Goal: Navigation & Orientation: Find specific page/section

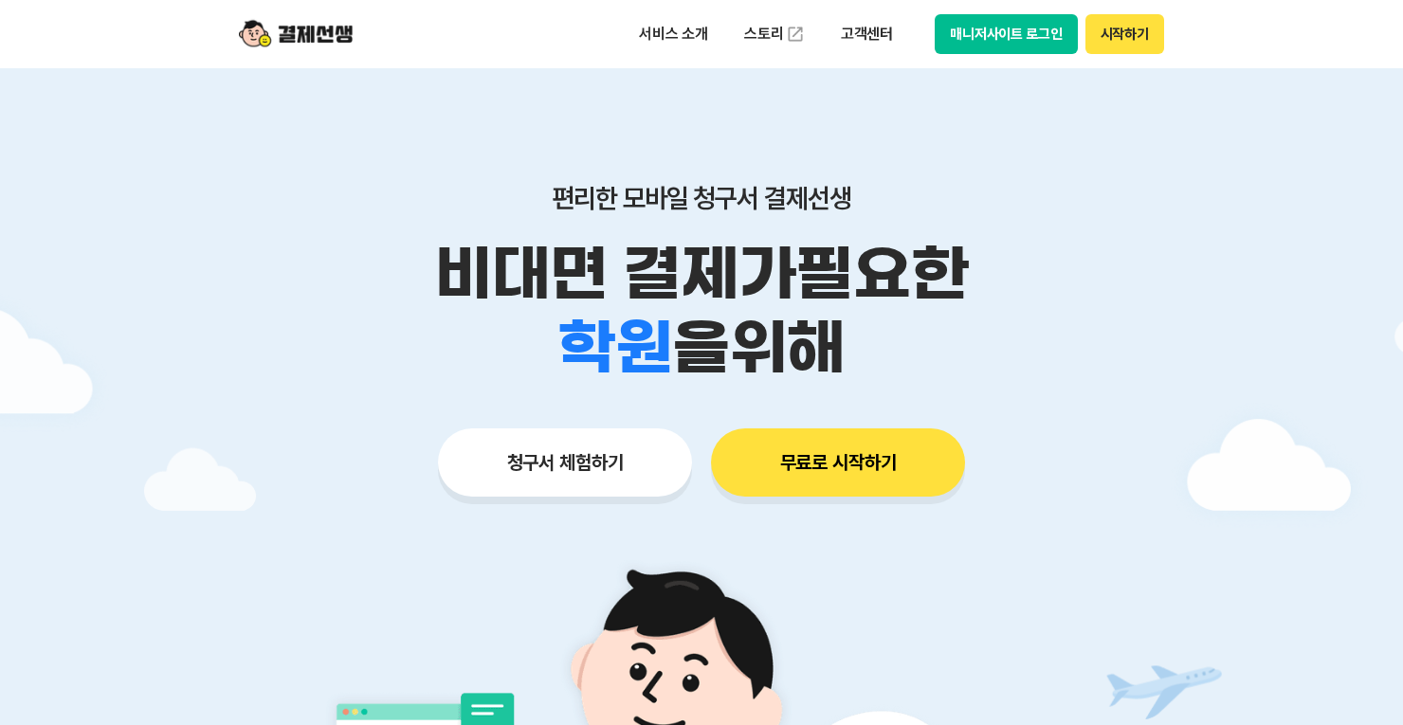
click at [1011, 36] on button "매니저사이트 로그인" at bounding box center [1006, 34] width 143 height 40
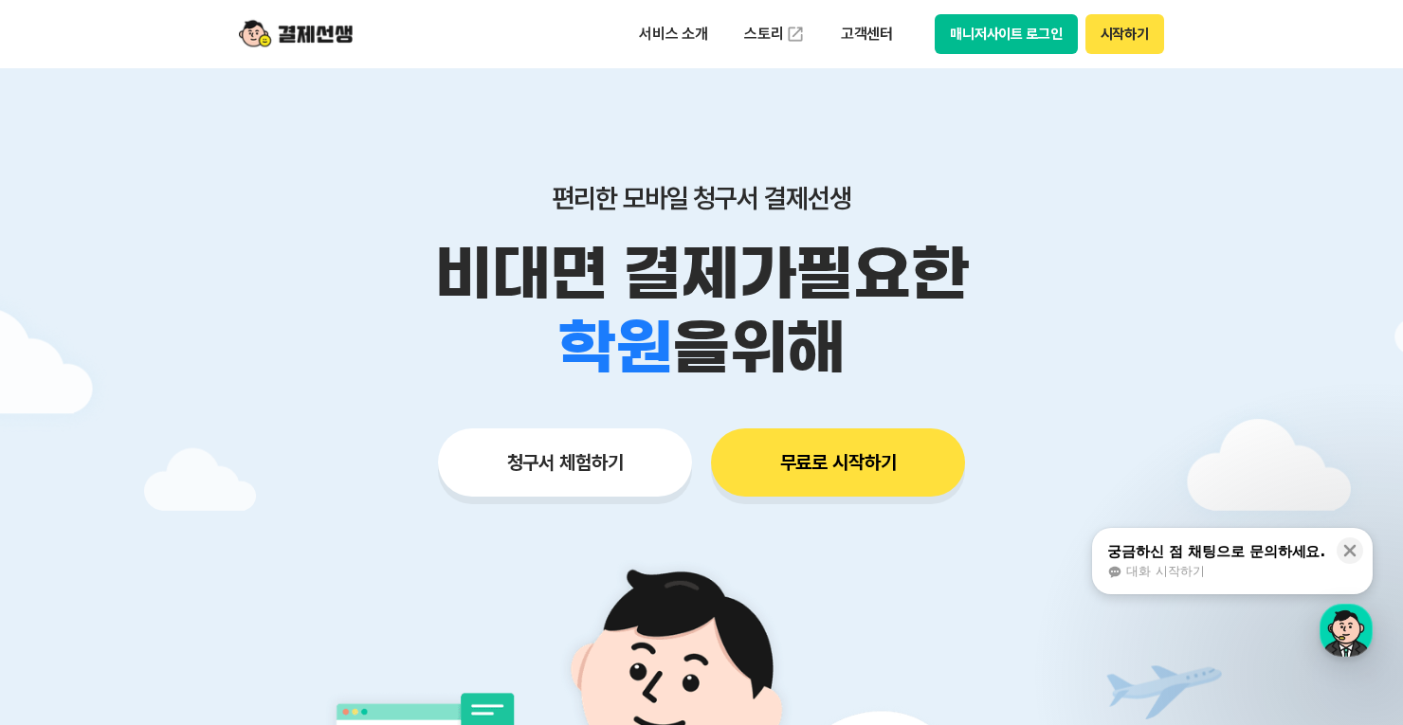
click at [1027, 34] on button "매니저사이트 로그인" at bounding box center [1006, 34] width 143 height 40
click at [952, 28] on button "매니저사이트 로그인" at bounding box center [1006, 34] width 143 height 40
click at [1007, 31] on button "매니저사이트 로그인" at bounding box center [1006, 34] width 143 height 40
click at [1057, 37] on button "매니저사이트 로그인" at bounding box center [1006, 34] width 143 height 40
click at [1031, 41] on button "매니저사이트 로그인" at bounding box center [1006, 34] width 143 height 40
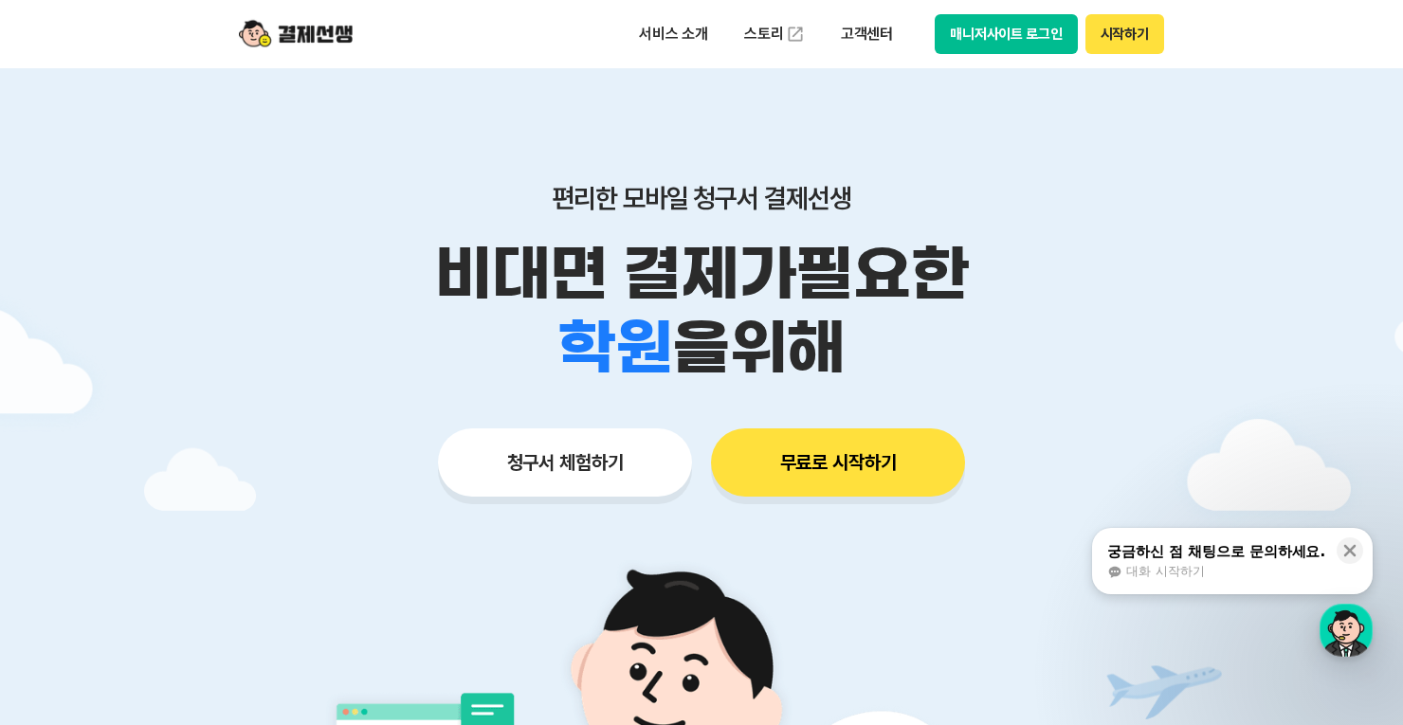
click at [998, 31] on button "매니저사이트 로그인" at bounding box center [1006, 34] width 143 height 40
click at [1036, 35] on button "매니저사이트 로그인" at bounding box center [1006, 34] width 143 height 40
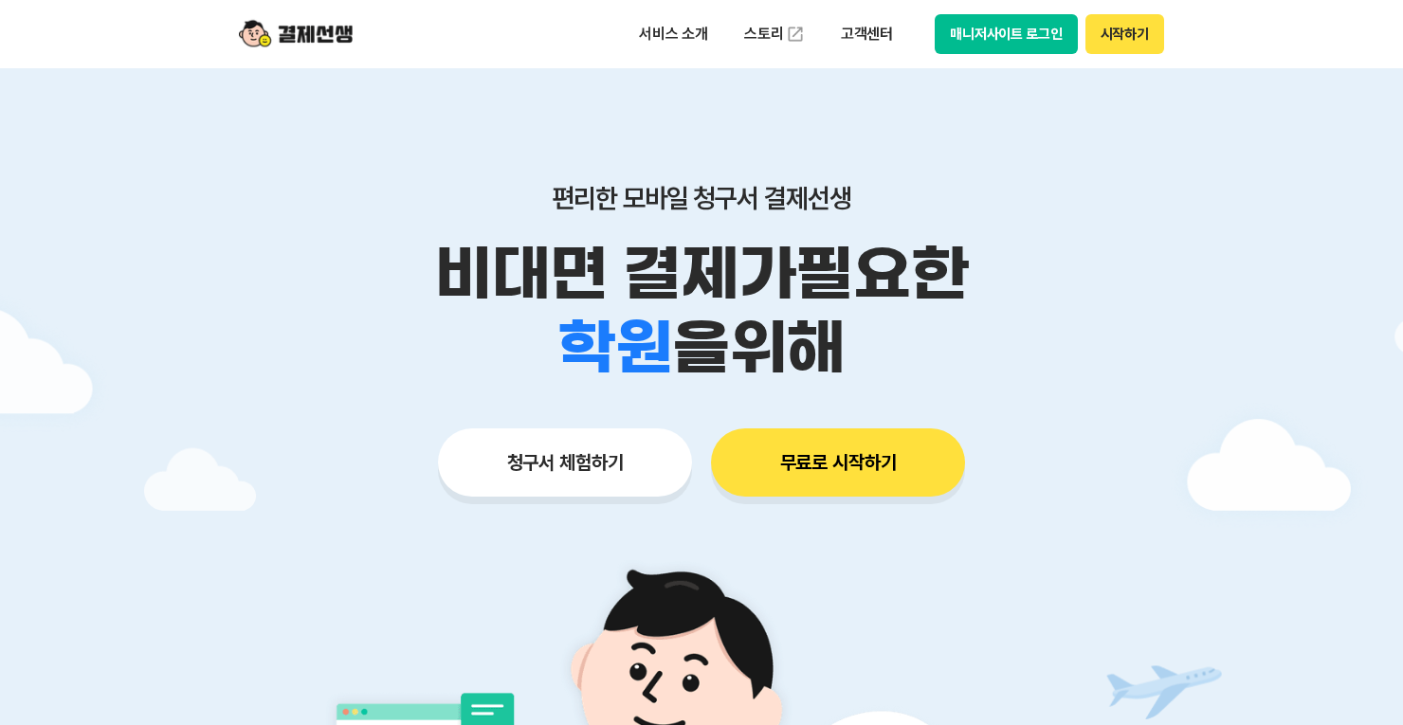
click at [972, 32] on button "매니저사이트 로그인" at bounding box center [1006, 34] width 143 height 40
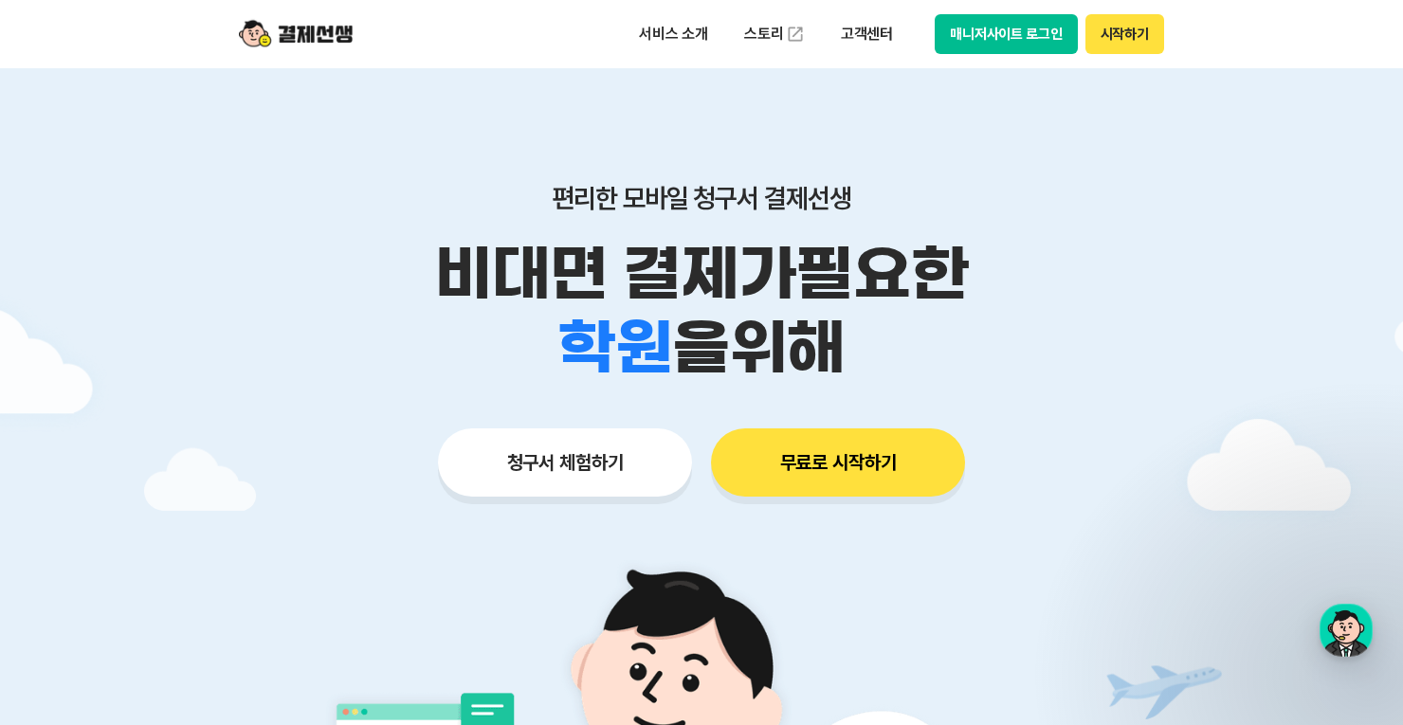
click at [992, 34] on button "매니저사이트 로그인" at bounding box center [1006, 34] width 143 height 40
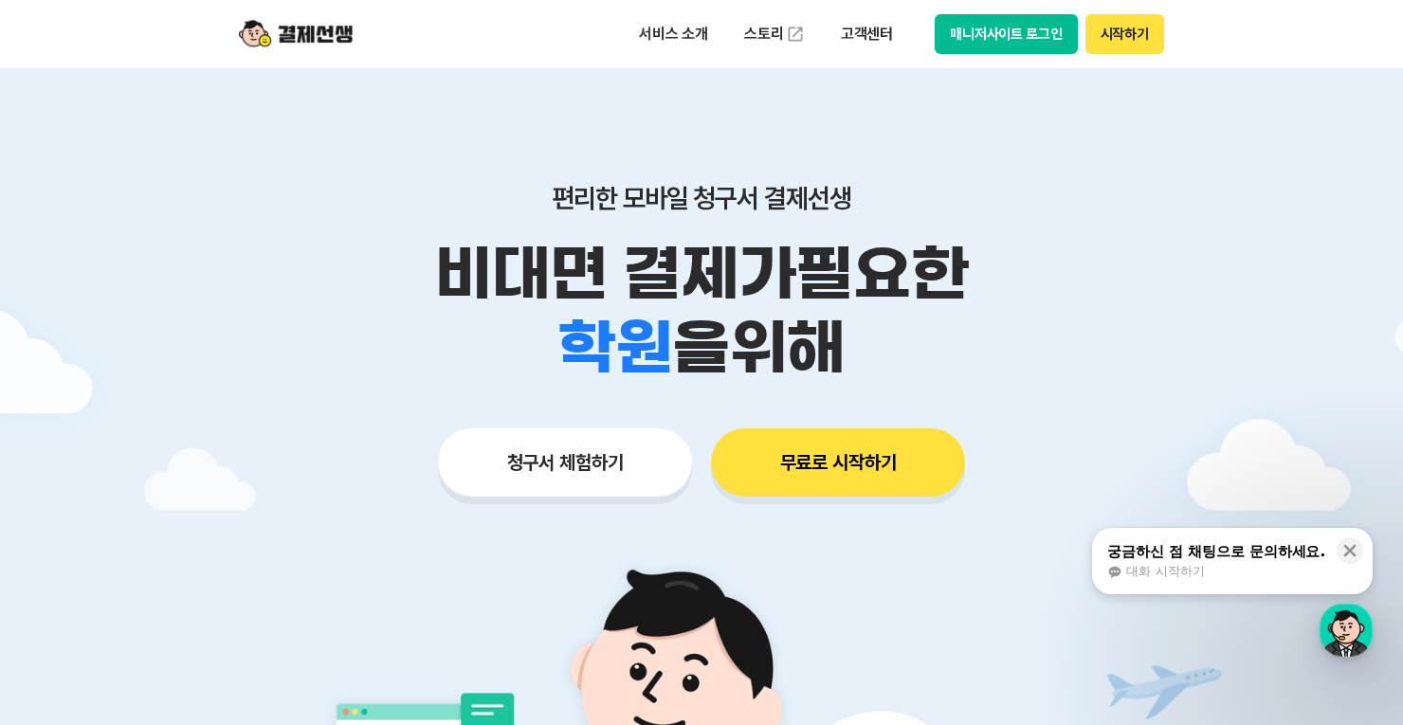
click at [978, 35] on button "매니저사이트 로그인" at bounding box center [1006, 34] width 143 height 40
click at [1011, 42] on button "매니저사이트 로그인" at bounding box center [1006, 34] width 143 height 40
click at [1011, 33] on button "매니저사이트 로그인" at bounding box center [1006, 34] width 143 height 40
